Goal: Task Accomplishment & Management: Manage account settings

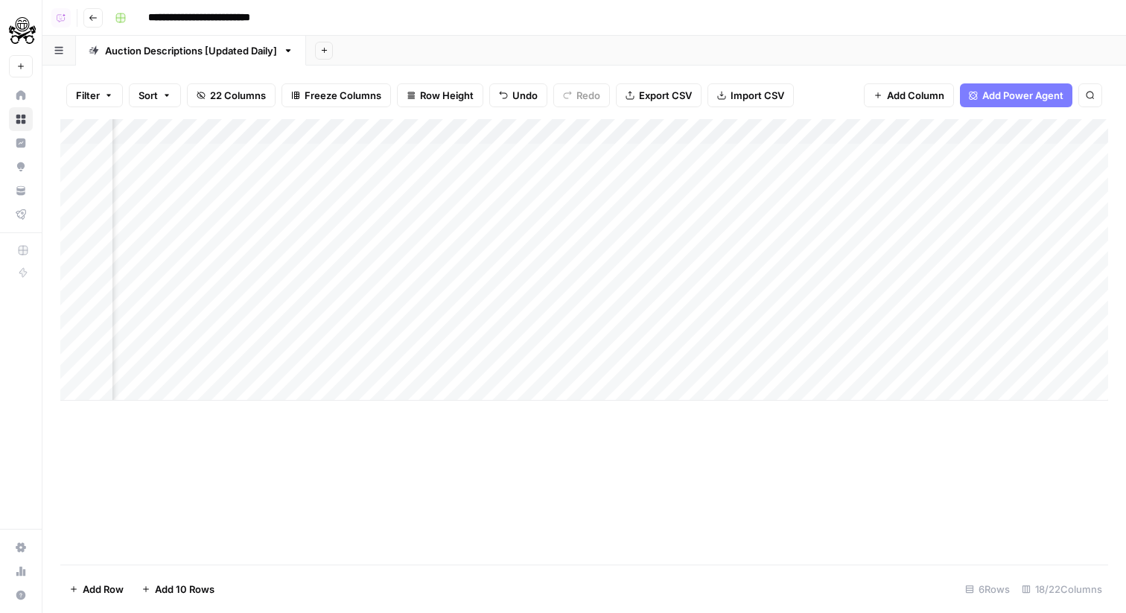
scroll to position [0, 170]
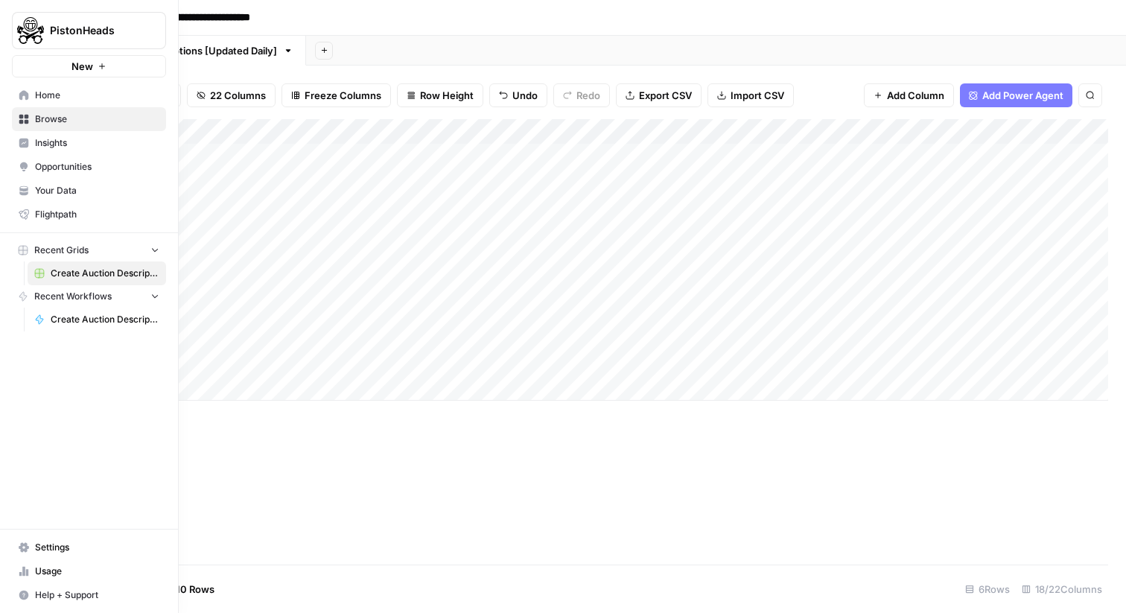
click at [21, 29] on img "Workspace: PistonHeads" at bounding box center [30, 30] width 27 height 27
type input "though"
click at [73, 116] on span "Thoughtspot" at bounding box center [143, 111] width 197 height 15
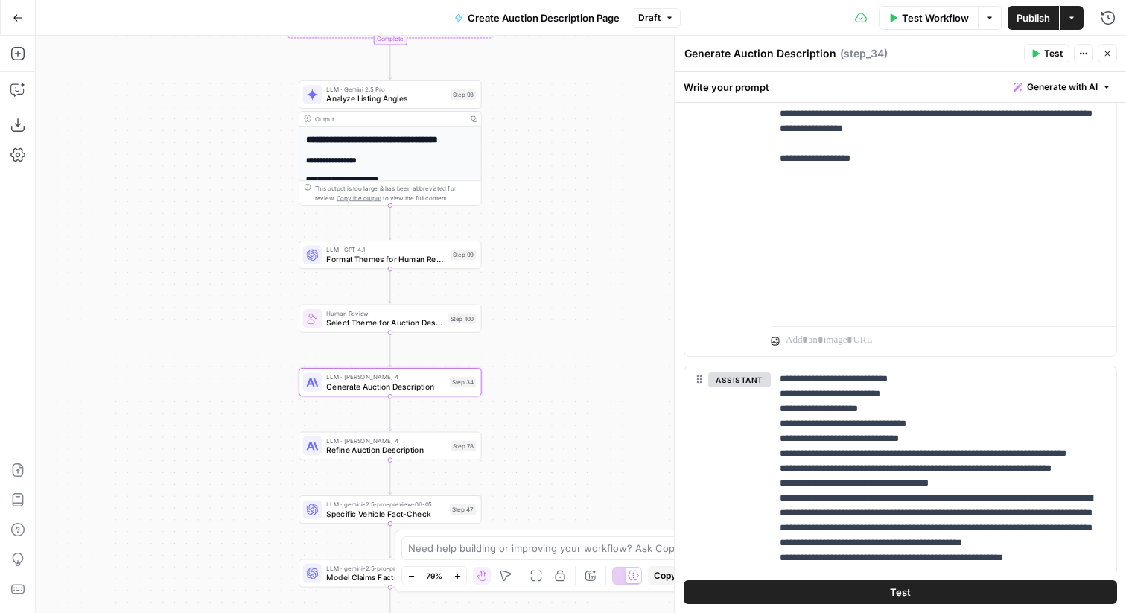
scroll to position [1282, 0]
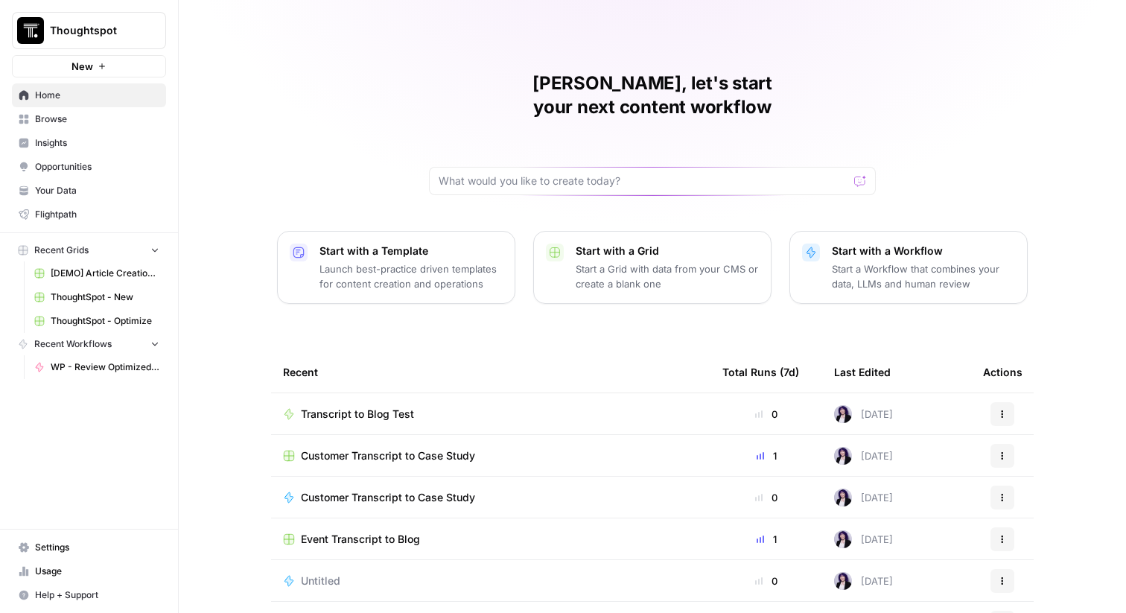
click at [95, 185] on span "Your Data" at bounding box center [97, 190] width 124 height 13
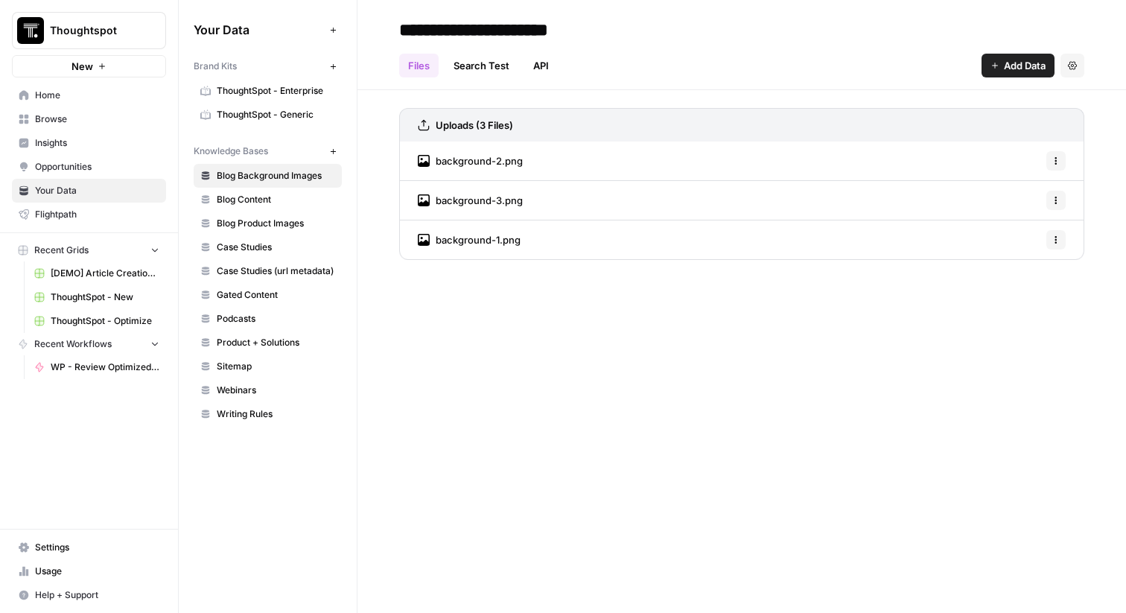
click at [117, 108] on link "Browse" at bounding box center [89, 119] width 154 height 24
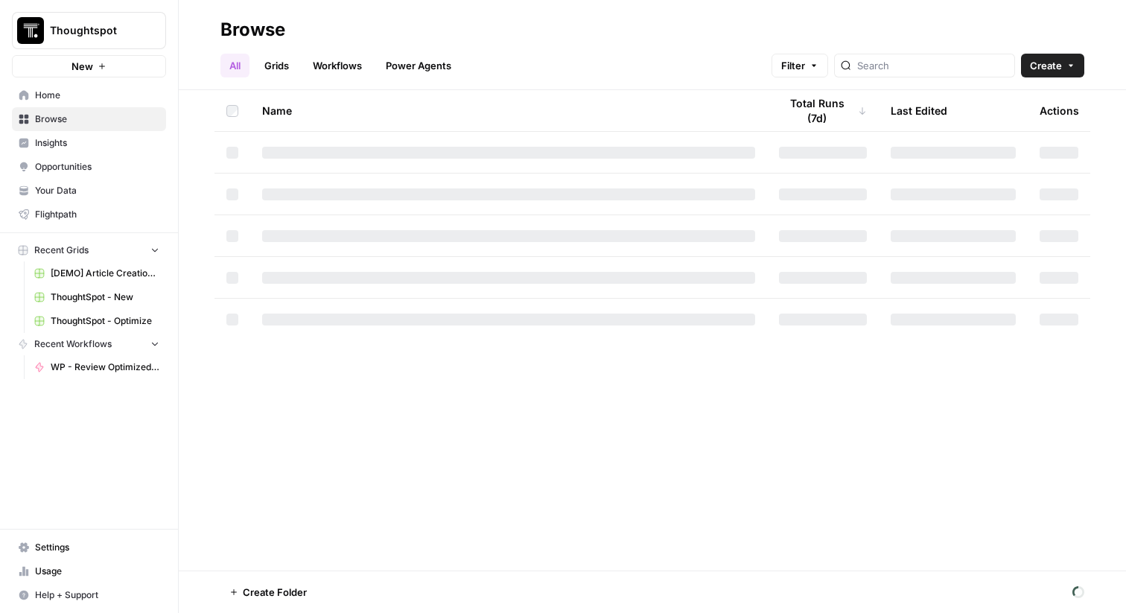
click at [100, 97] on span "Home" at bounding box center [97, 95] width 124 height 13
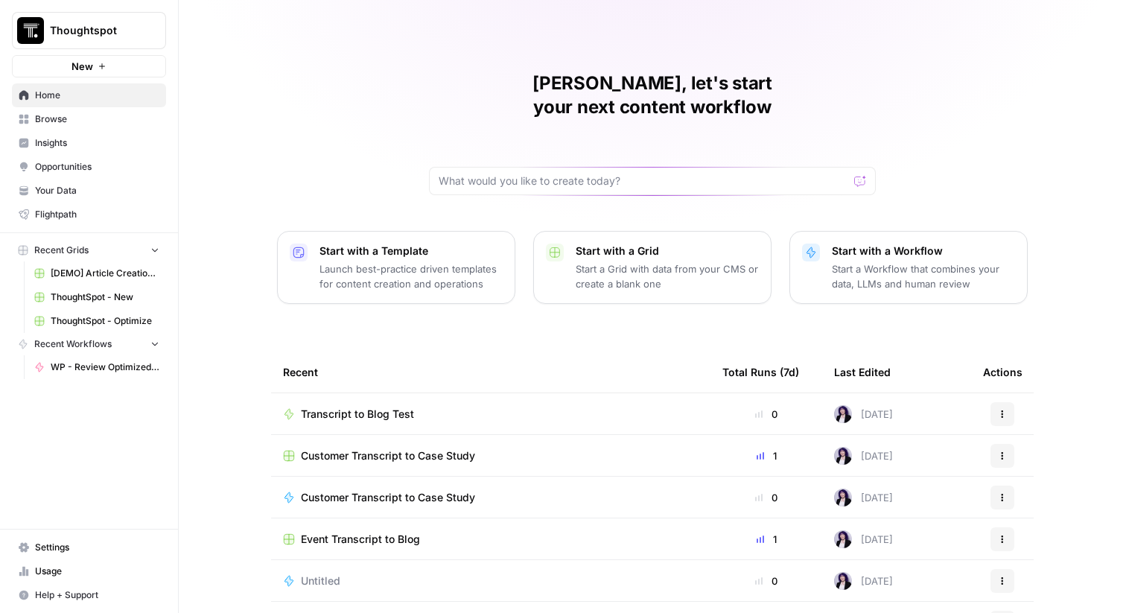
click at [66, 554] on span "Settings" at bounding box center [97, 547] width 124 height 13
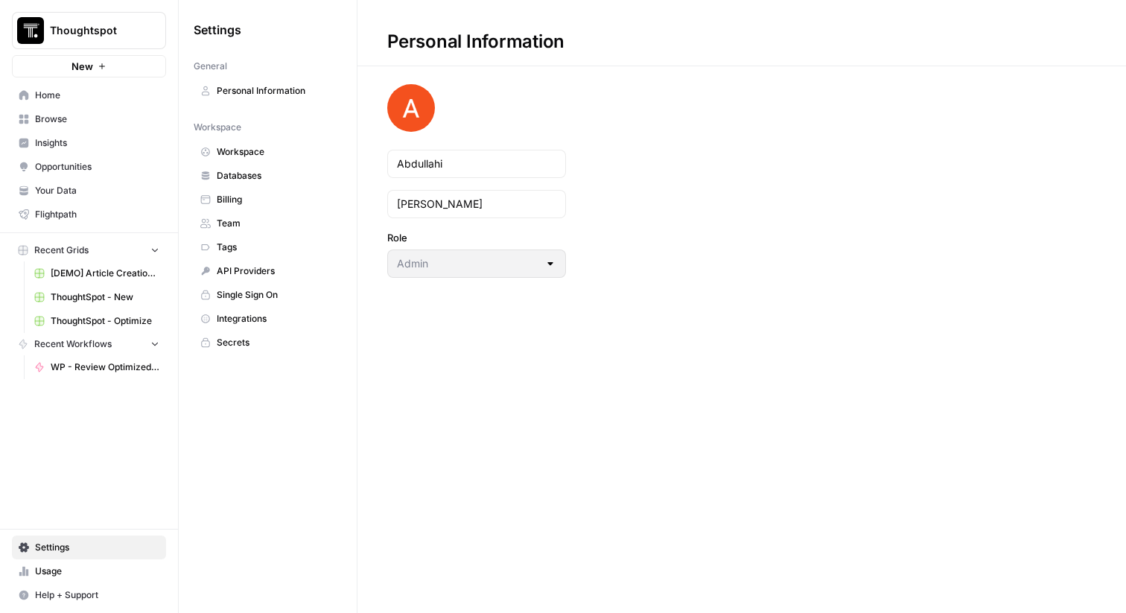
click at [245, 218] on span "Team" at bounding box center [276, 223] width 118 height 13
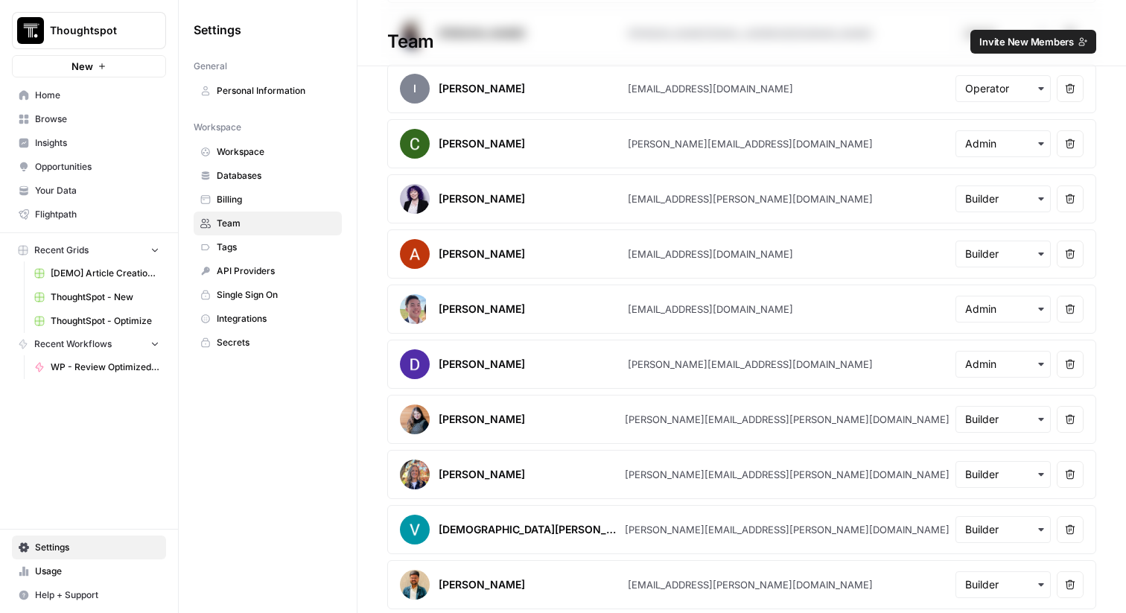
scroll to position [408, 0]
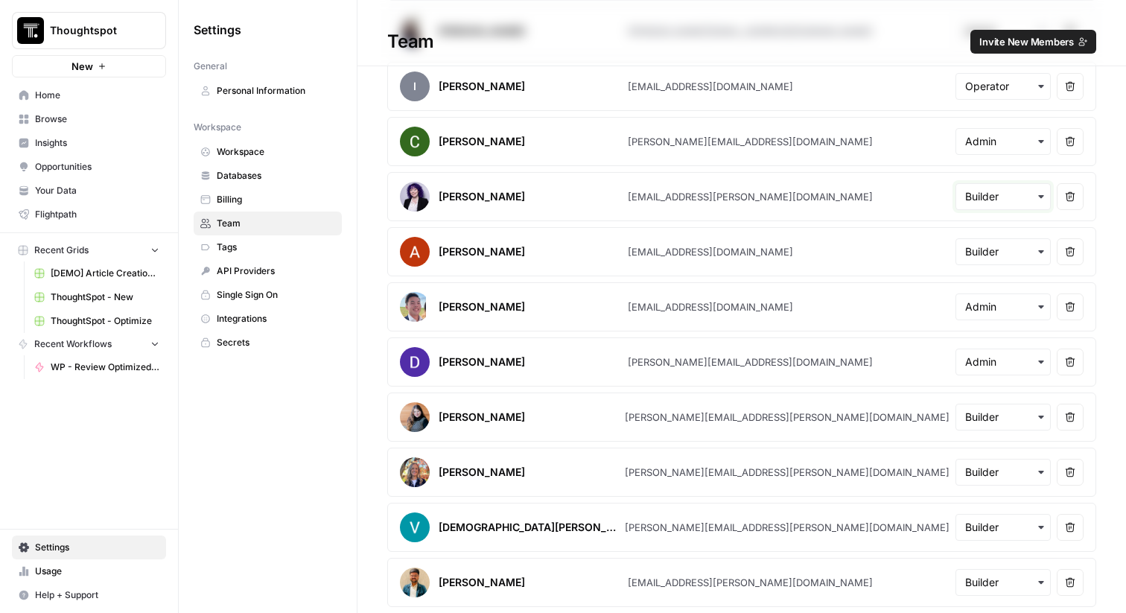
click at [984, 194] on input "text" at bounding box center [1004, 196] width 76 height 15
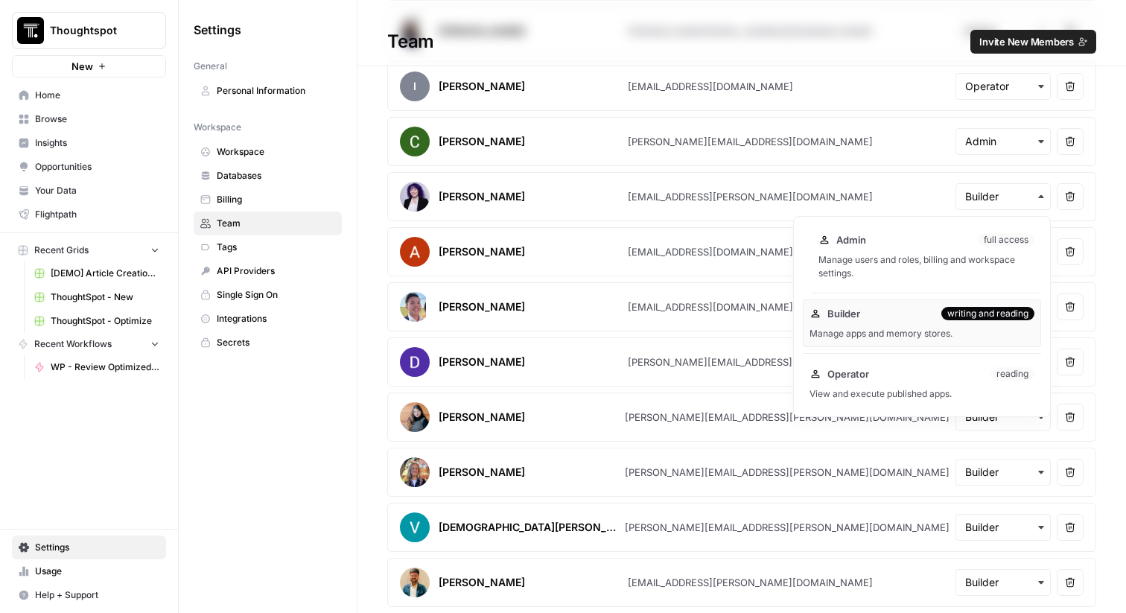
click at [924, 244] on div "Admin full access" at bounding box center [927, 239] width 216 height 15
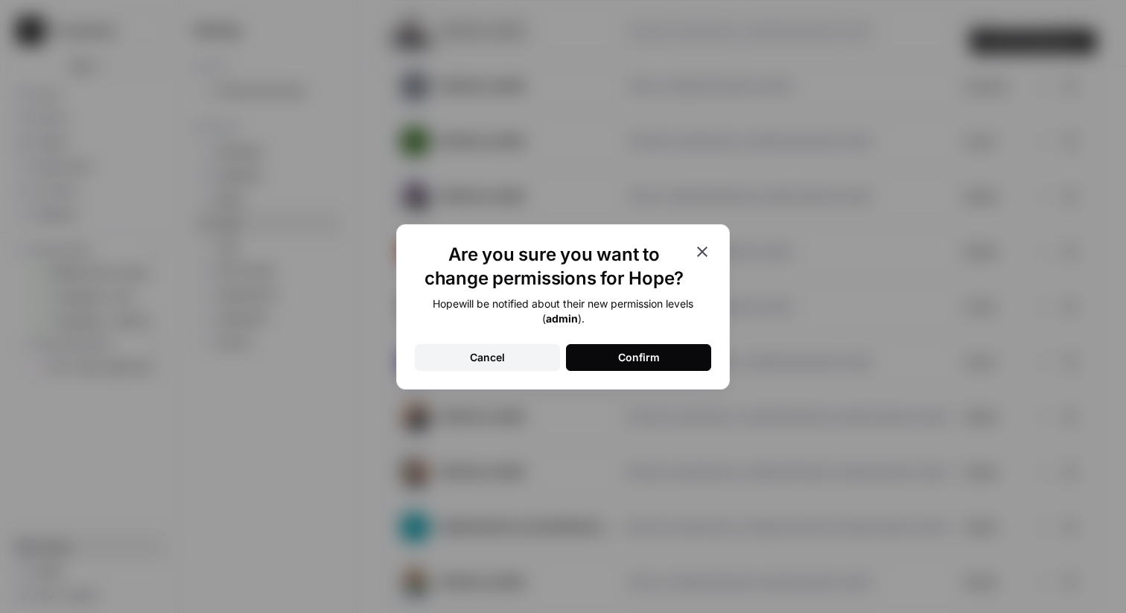
click at [697, 350] on button "Confirm" at bounding box center [638, 357] width 145 height 27
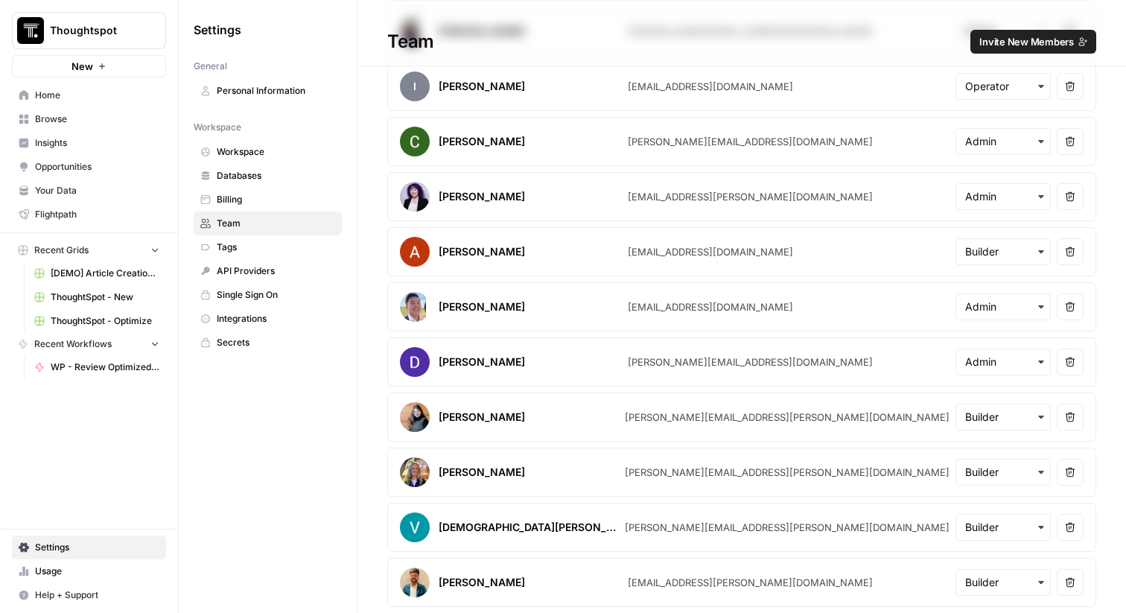
click at [997, 259] on div "button" at bounding box center [1003, 251] width 95 height 27
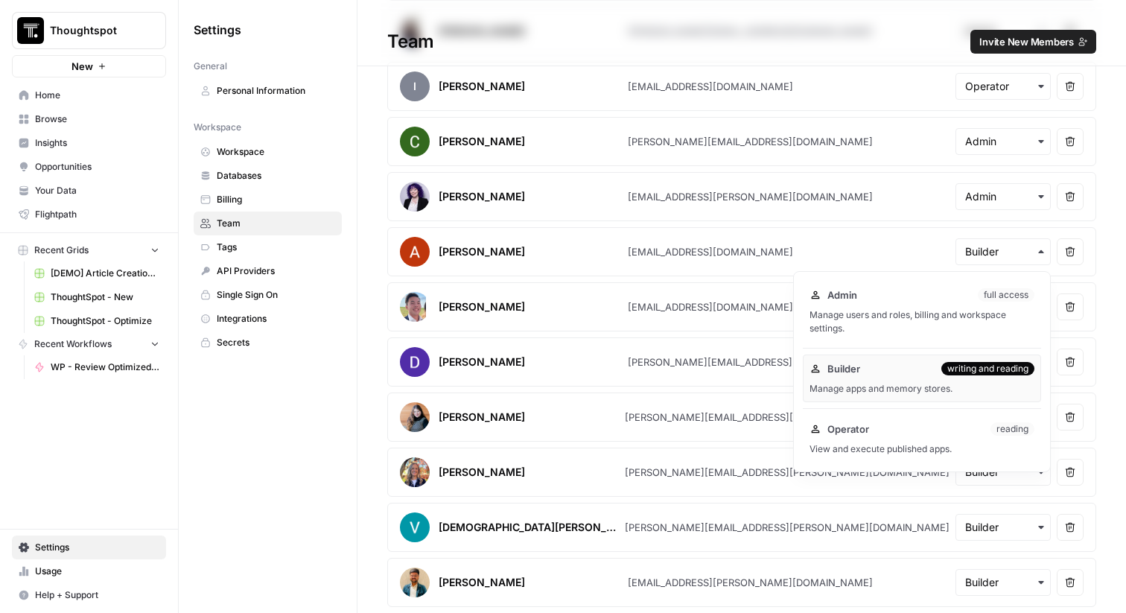
click at [928, 305] on div "Admin full access Manage users and roles, billing and workspace settings." at bounding box center [922, 311] width 238 height 61
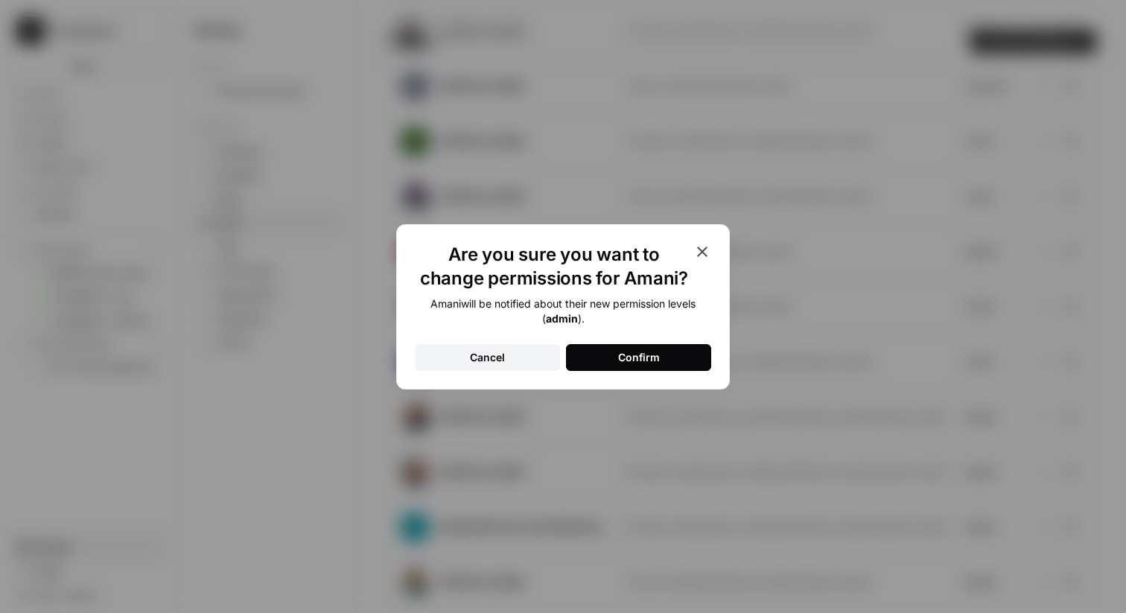
click at [525, 357] on button "Cancel" at bounding box center [487, 357] width 145 height 27
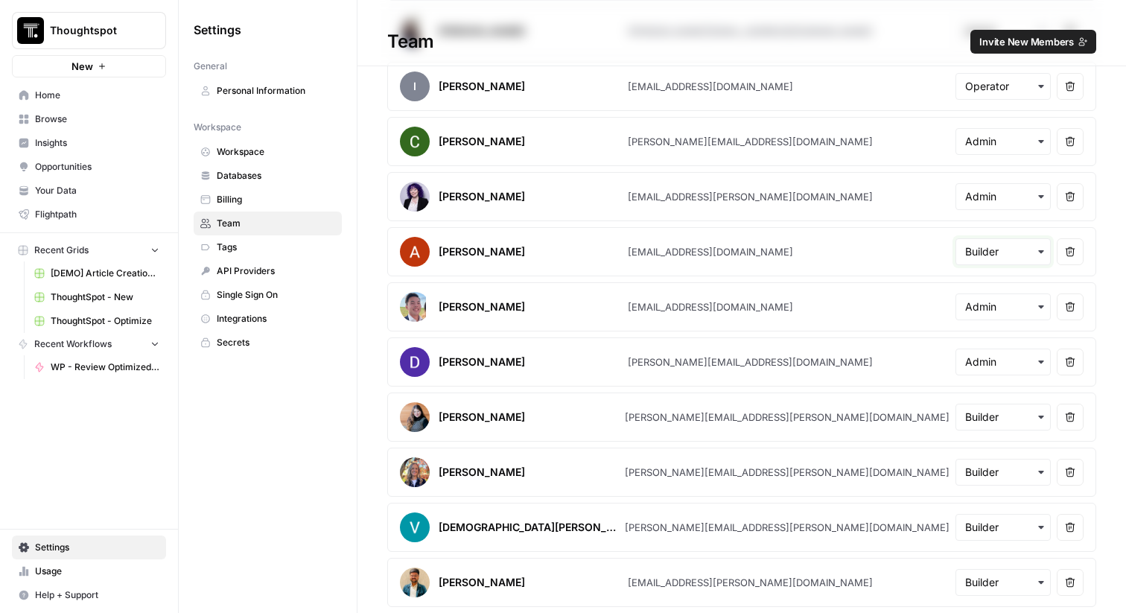
click at [971, 254] on input "text" at bounding box center [1004, 251] width 76 height 15
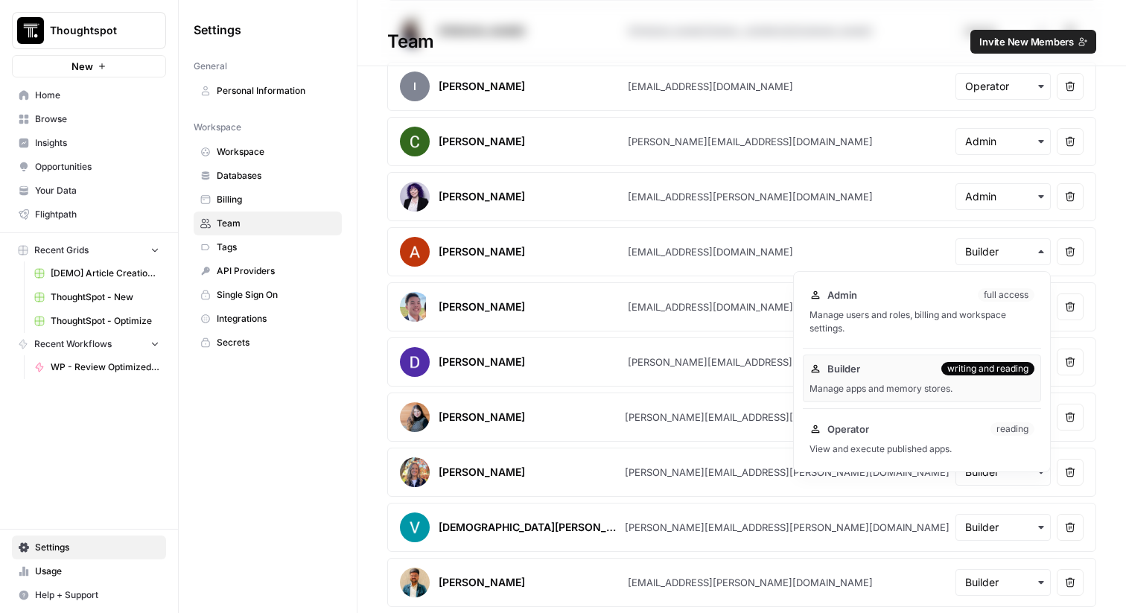
click at [845, 207] on article "Hope Siler hope.siler@thoughtspot.com Remove user" at bounding box center [741, 196] width 709 height 49
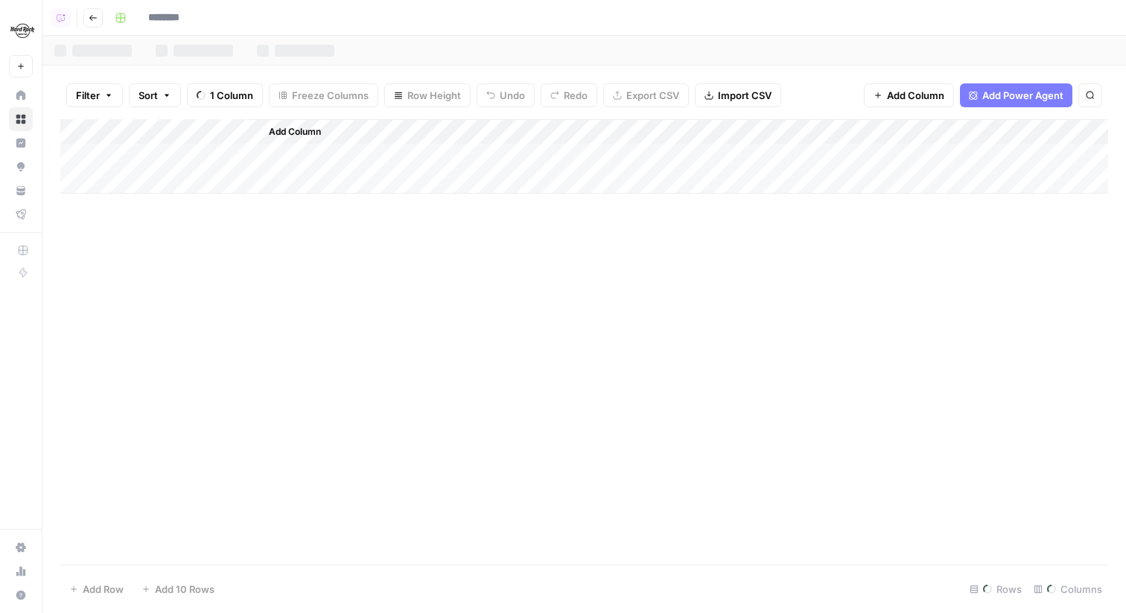
type input "**********"
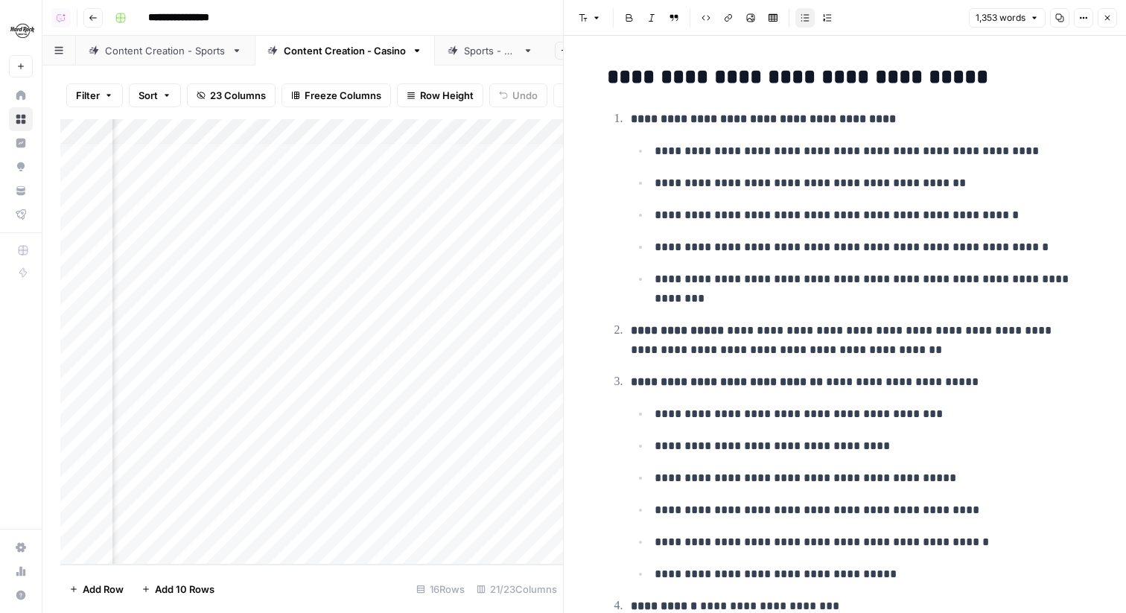
click at [720, 397] on li "**********" at bounding box center [855, 478] width 457 height 212
type input "place be"
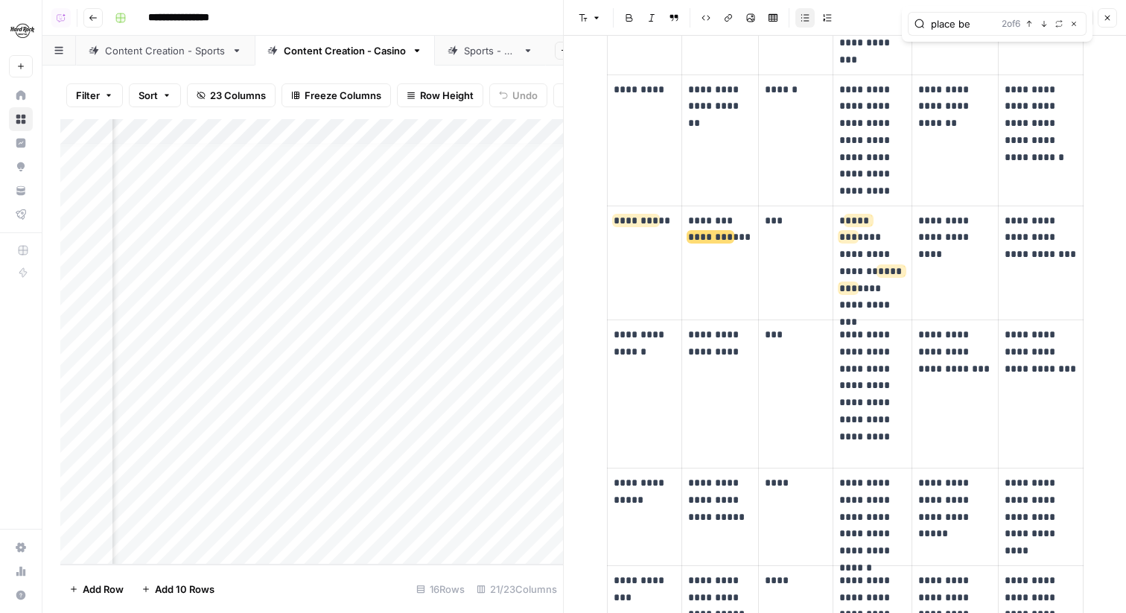
scroll to position [1823, 0]
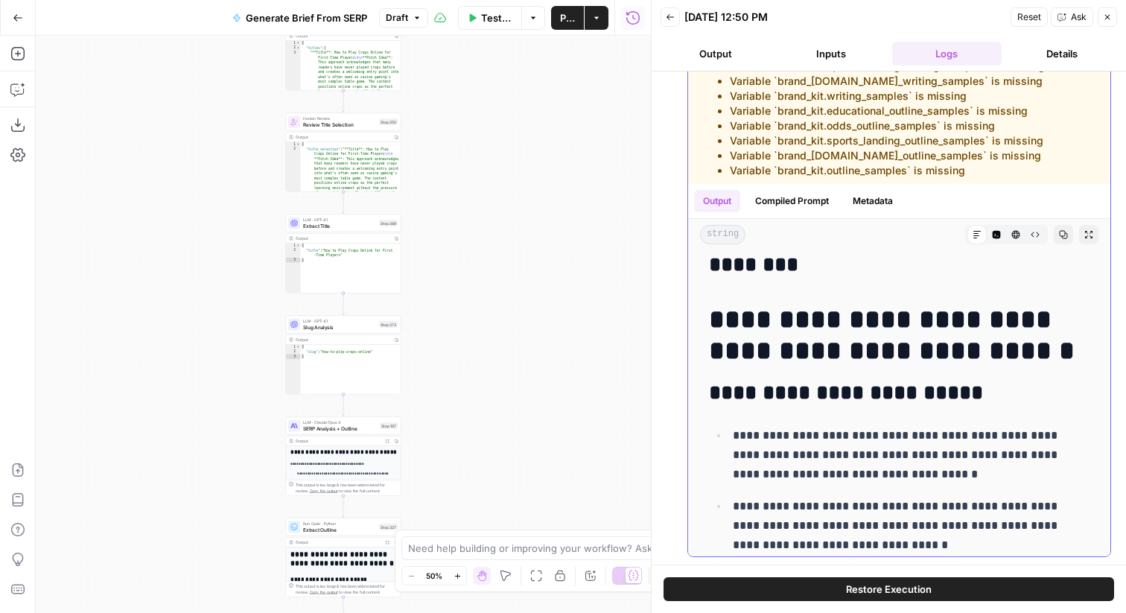
scroll to position [6254, 0]
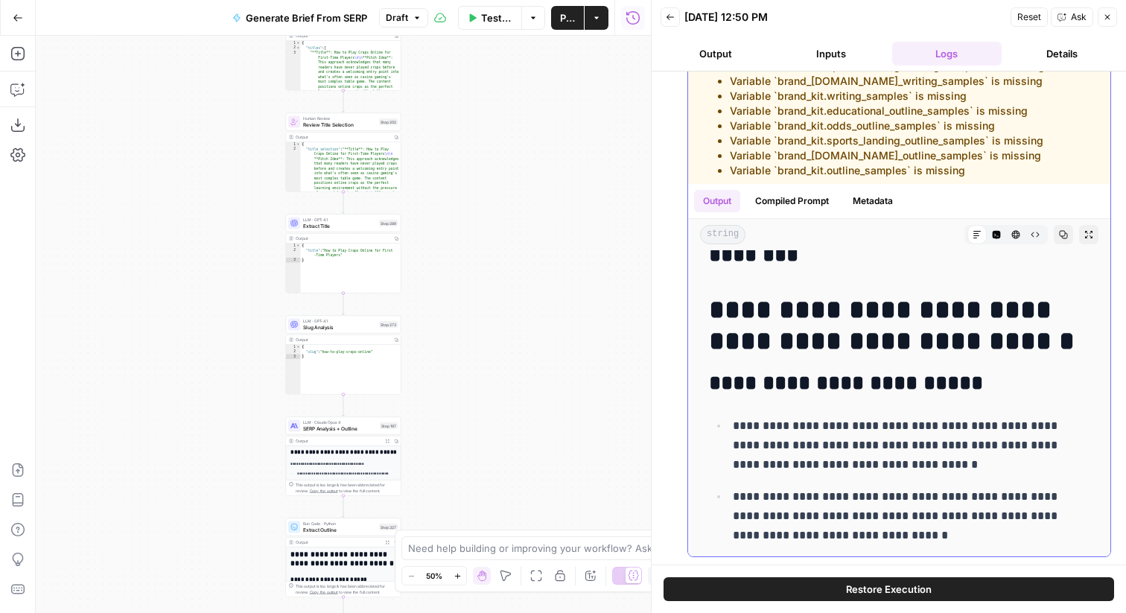
click at [1071, 235] on button "Copy" at bounding box center [1063, 234] width 19 height 19
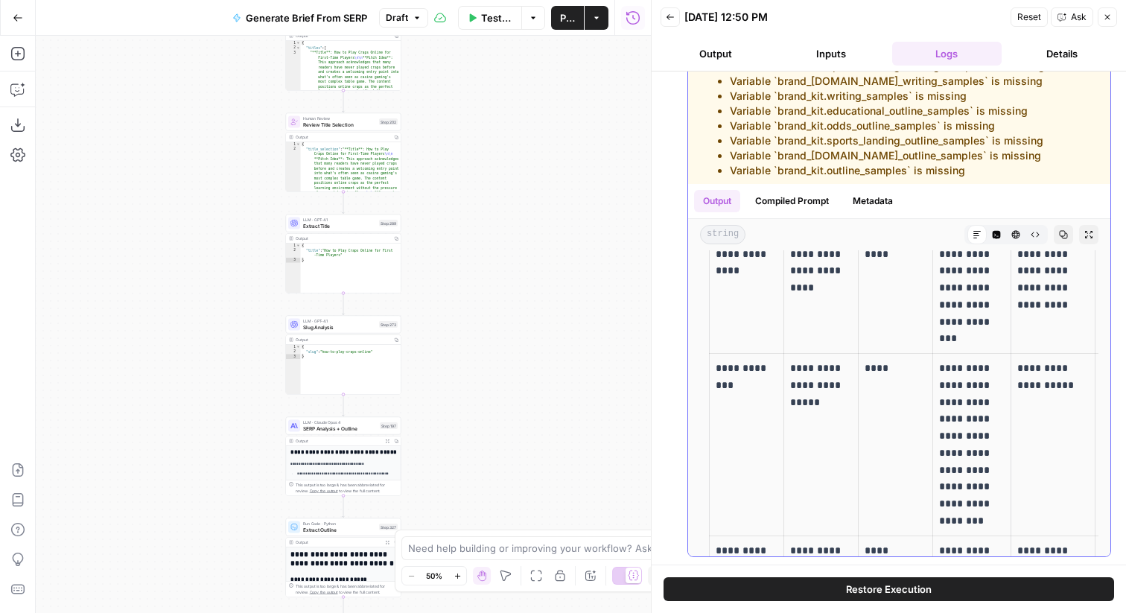
scroll to position [0, 0]
